Goal: Find specific page/section: Find specific page/section

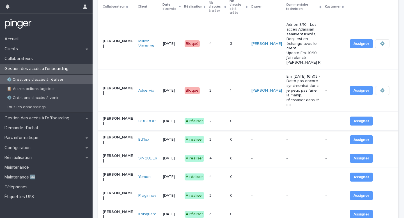
scroll to position [44, 0]
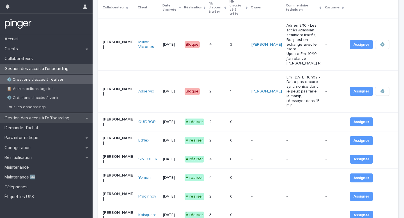
click at [54, 119] on p "Gestion des accès à l’offboarding" at bounding box center [37, 117] width 71 height 5
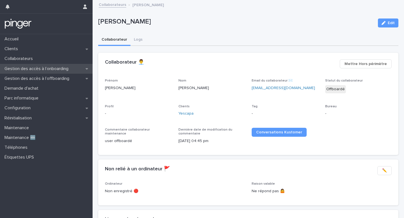
click at [49, 70] on p "Gestion des accès à l’onboarding" at bounding box center [37, 68] width 71 height 5
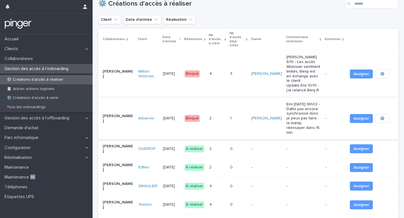
scroll to position [19, 0]
